Goal: Find specific page/section: Find specific page/section

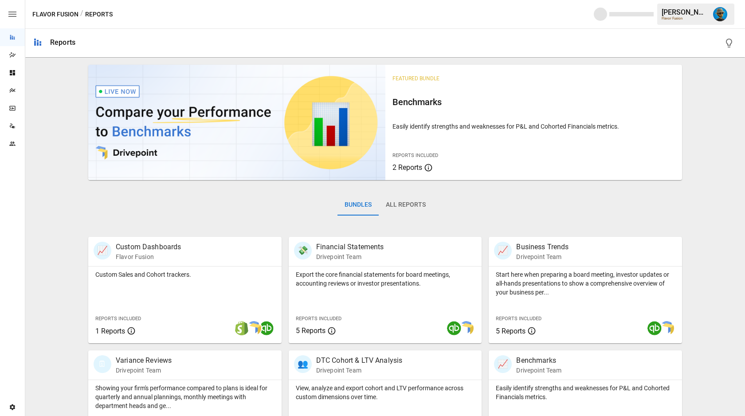
click at [402, 207] on button "All Reports" at bounding box center [406, 204] width 54 height 21
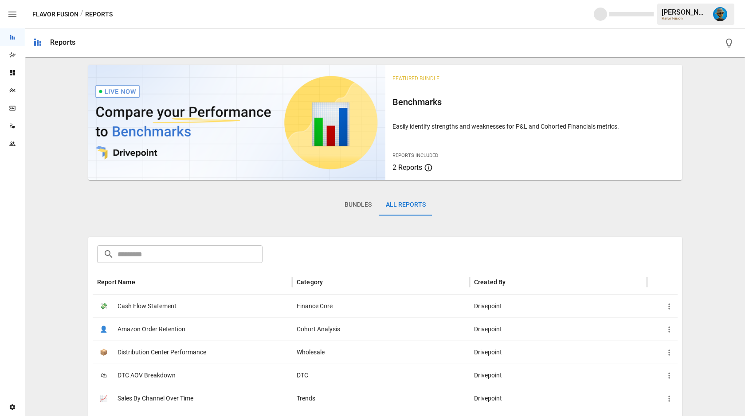
click at [164, 253] on input "text" at bounding box center [189, 254] width 145 height 18
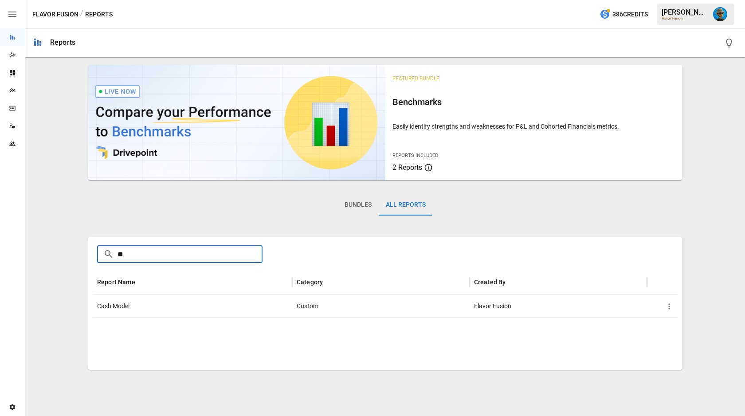
type input "*"
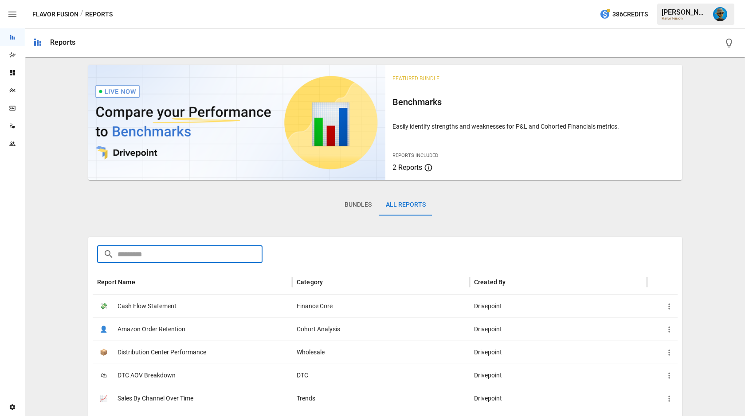
type input "*"
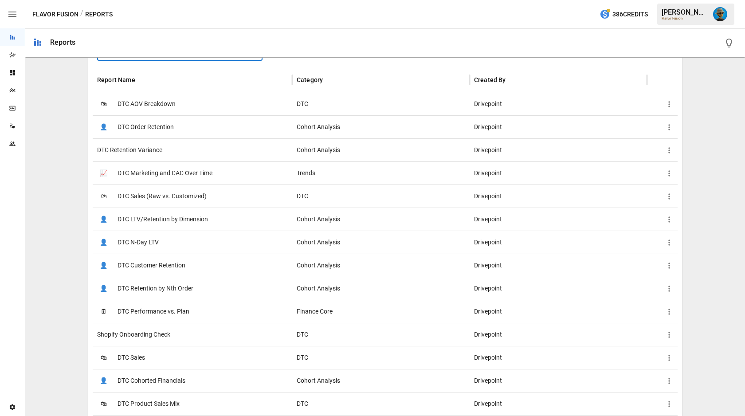
scroll to position [258, 0]
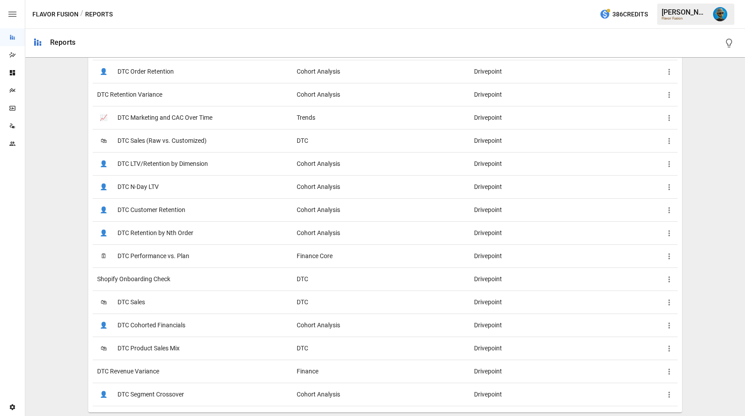
type input "*****"
click at [265, 325] on div "👤 DTC Cohorted Financials" at bounding box center [192, 324] width 199 height 23
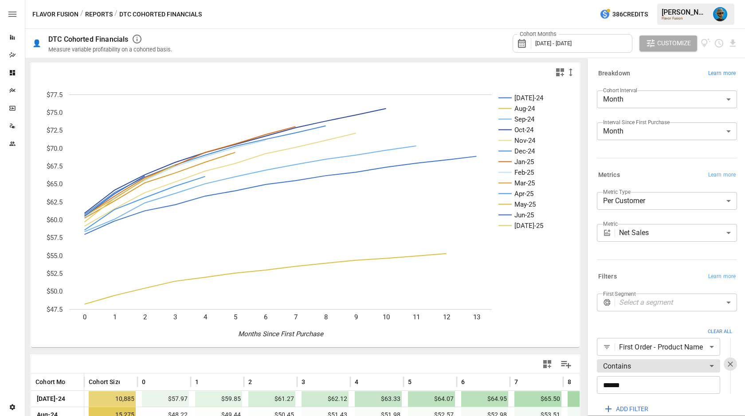
click at [709, 77] on span "Learn more" at bounding box center [721, 73] width 27 height 9
click at [713, 174] on span "Learn more" at bounding box center [721, 175] width 27 height 9
click at [566, 70] on icon "button" at bounding box center [570, 72] width 11 height 11
click at [525, 78] on div at bounding box center [372, 208] width 745 height 416
click at [565, 71] on icon "button" at bounding box center [570, 72] width 11 height 11
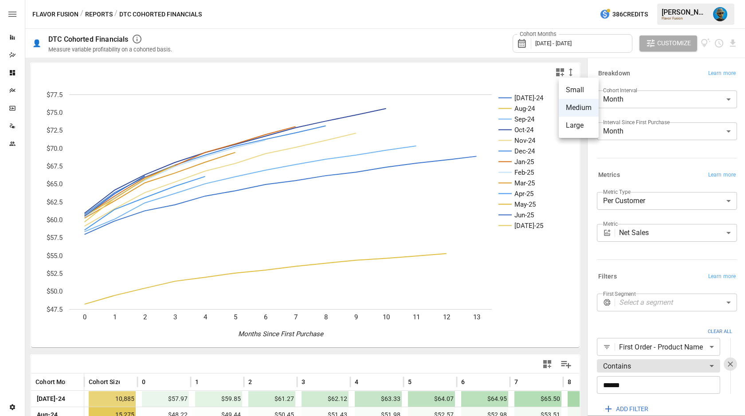
click at [577, 88] on li "Small" at bounding box center [579, 90] width 40 height 18
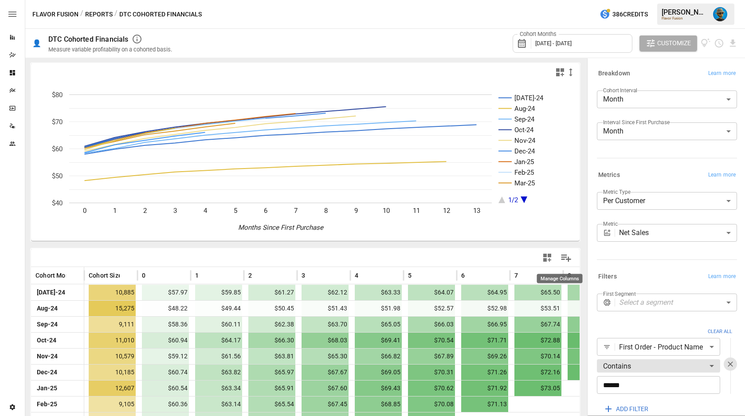
click at [559, 260] on icon "Manage Columns" at bounding box center [565, 257] width 13 height 13
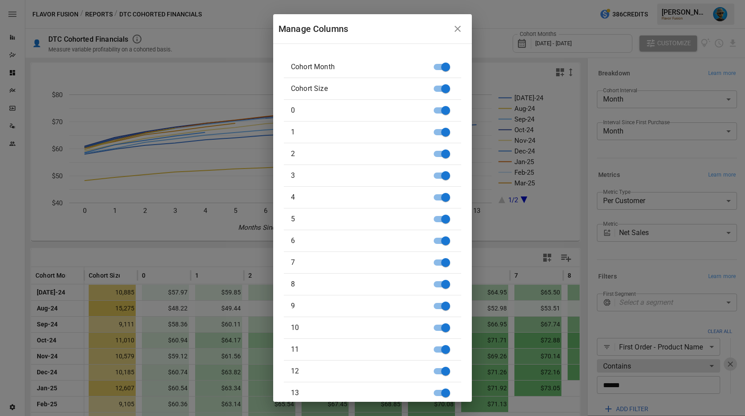
scroll to position [14, 0]
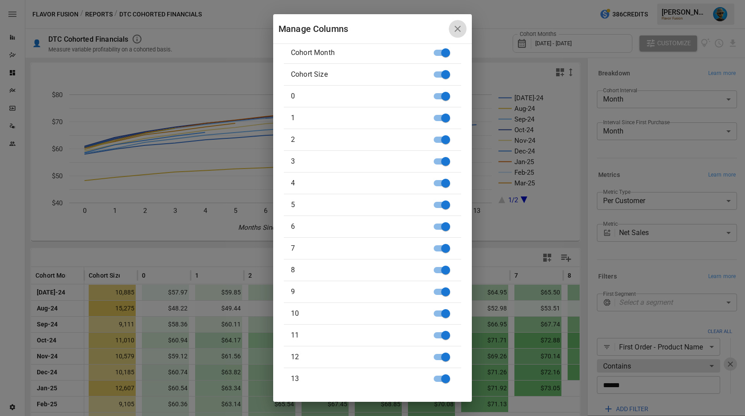
click at [461, 27] on icon "button" at bounding box center [457, 29] width 6 height 6
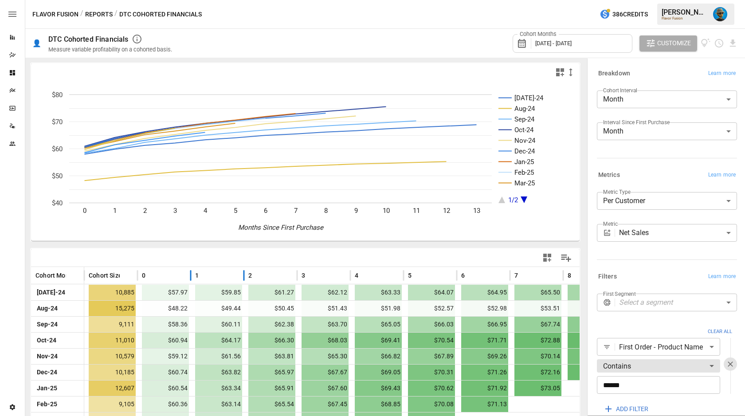
click at [226, 275] on div "1" at bounding box center [217, 275] width 44 height 17
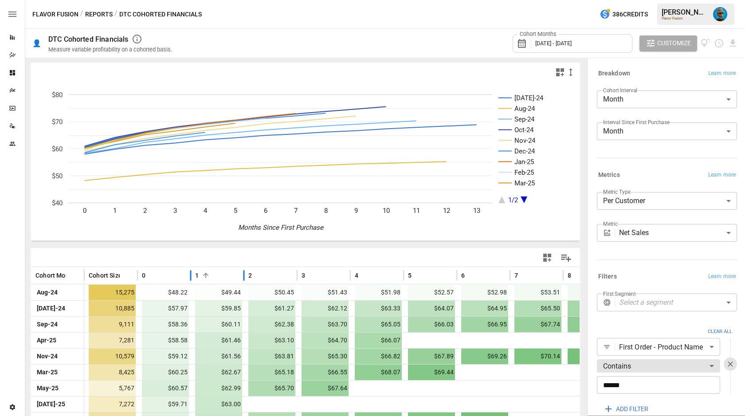
click at [226, 275] on div "1" at bounding box center [217, 275] width 44 height 17
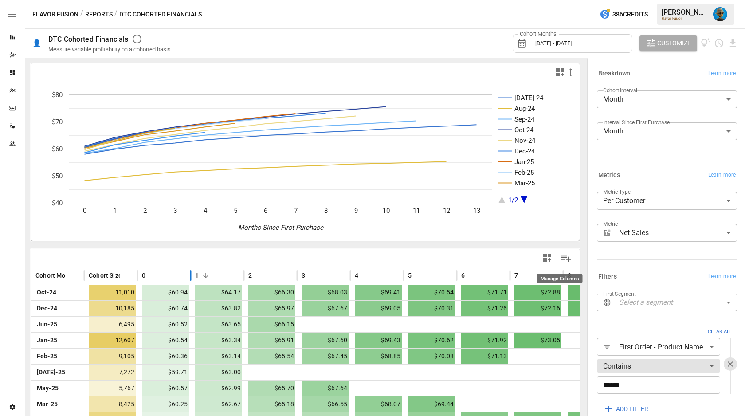
click at [561, 256] on icon "Manage Columns" at bounding box center [566, 258] width 10 height 8
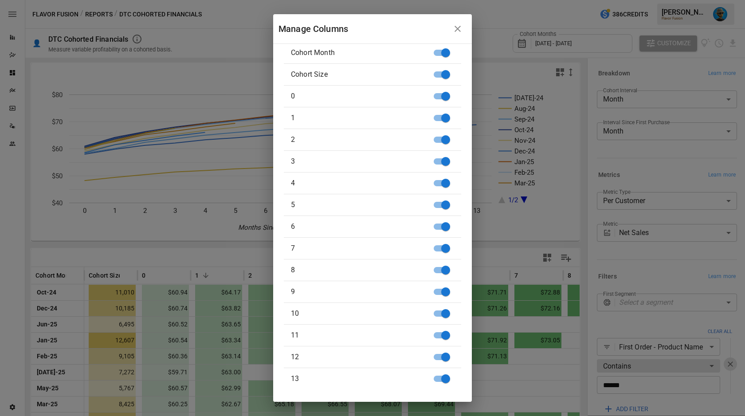
click at [462, 29] on icon "button" at bounding box center [457, 28] width 11 height 11
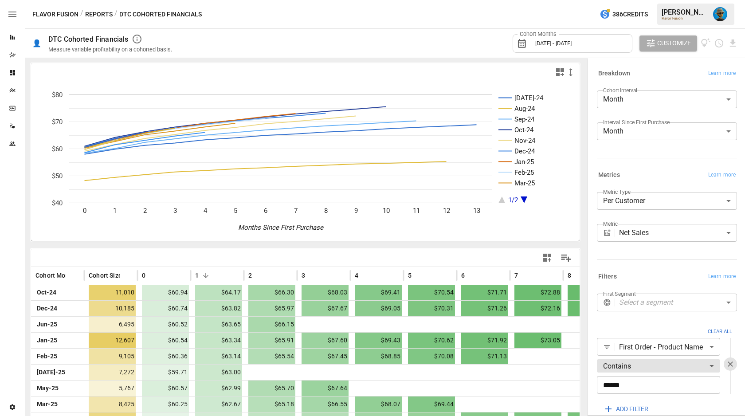
scroll to position [49, 0]
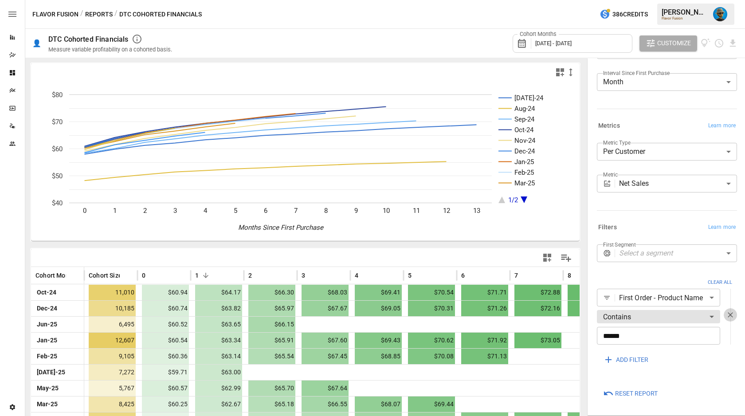
click at [731, 317] on icon "button" at bounding box center [729, 315] width 5 height 5
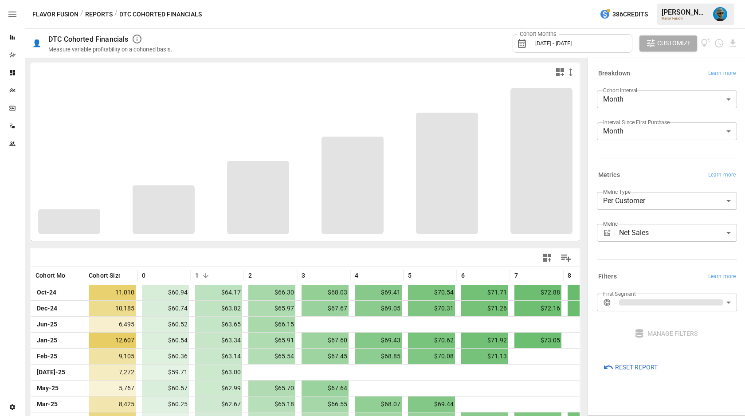
click at [630, 367] on span "Reset Report" at bounding box center [636, 367] width 43 height 11
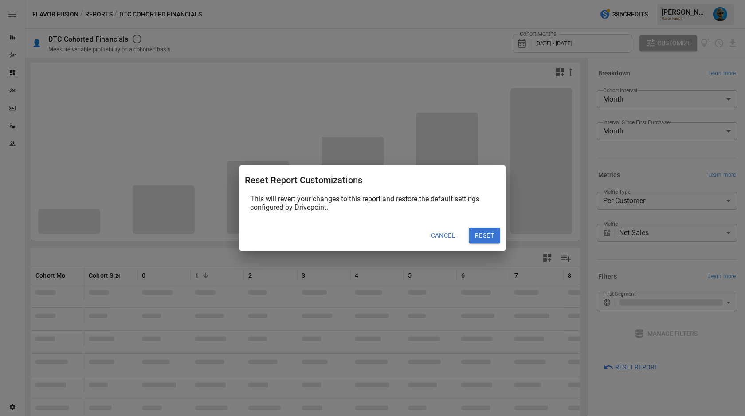
click at [487, 231] on button "Reset" at bounding box center [484, 235] width 31 height 16
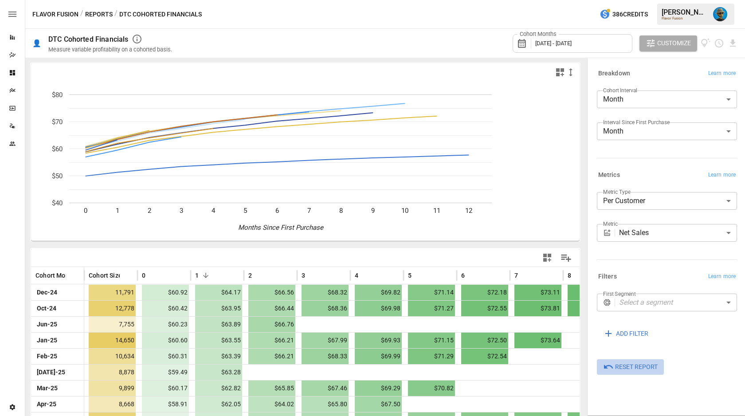
click at [644, 367] on span "Reset Report" at bounding box center [636, 366] width 43 height 11
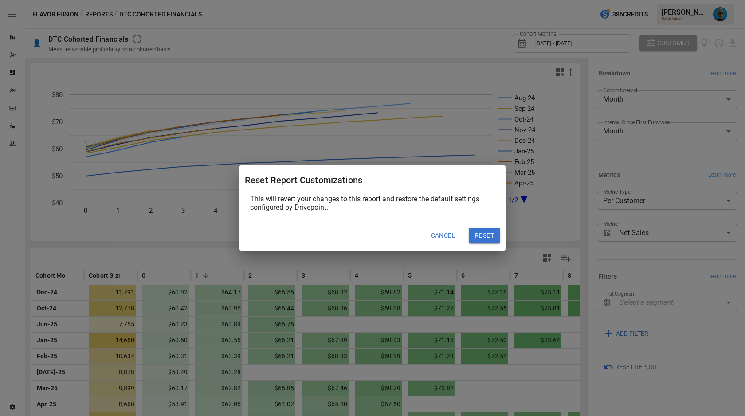
click at [484, 235] on button "Reset" at bounding box center [484, 235] width 31 height 16
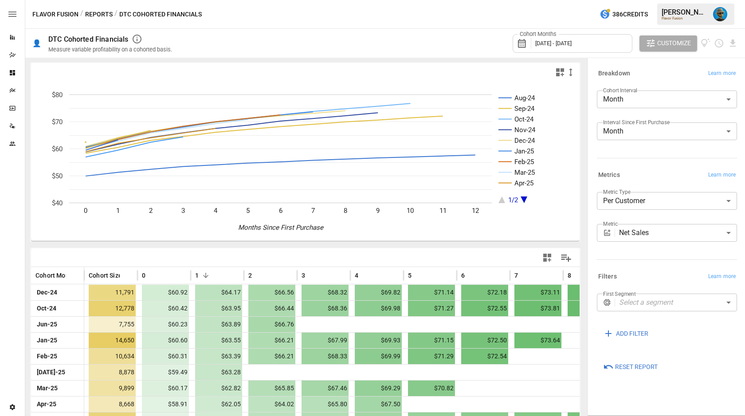
click at [102, 16] on button "Reports" at bounding box center [98, 14] width 27 height 11
